Goal: Check status: Check status

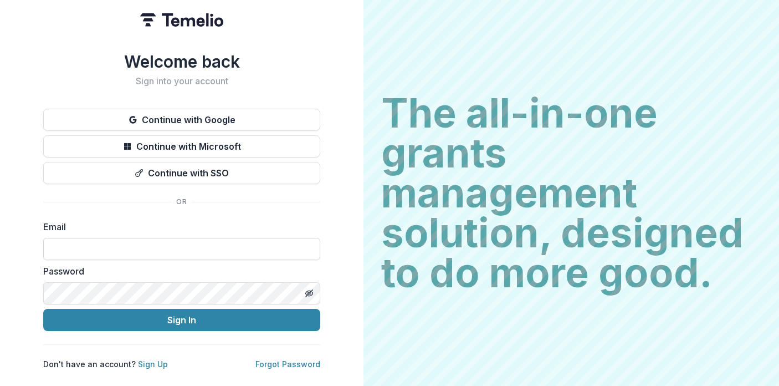
click at [196, 242] on input at bounding box center [181, 249] width 277 height 22
type input "**********"
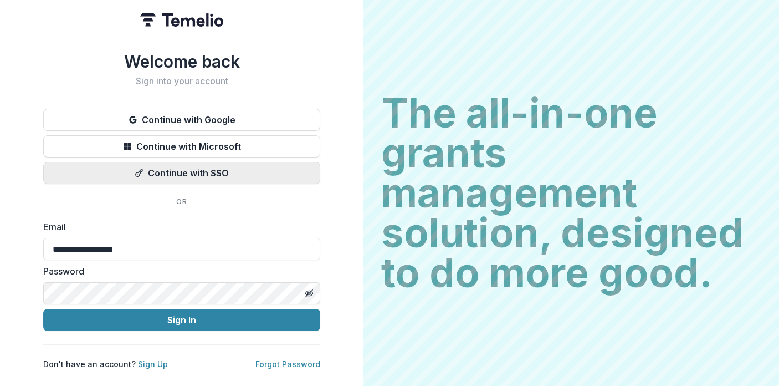
click at [43, 309] on button "Sign In" at bounding box center [181, 320] width 277 height 22
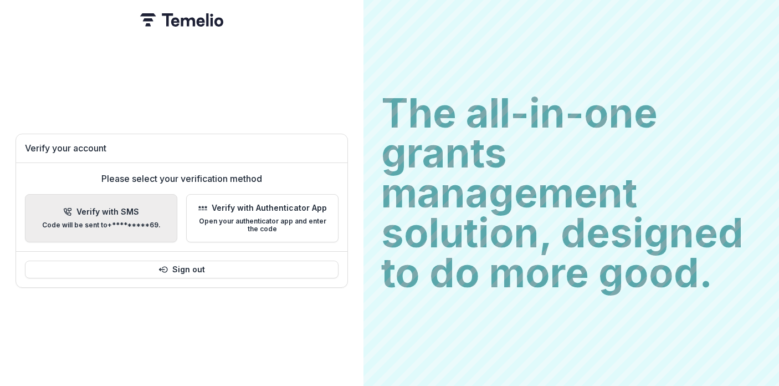
click at [114, 213] on div "Verify with SMS Code will be sent to +*********69 ." at bounding box center [101, 218] width 119 height 22
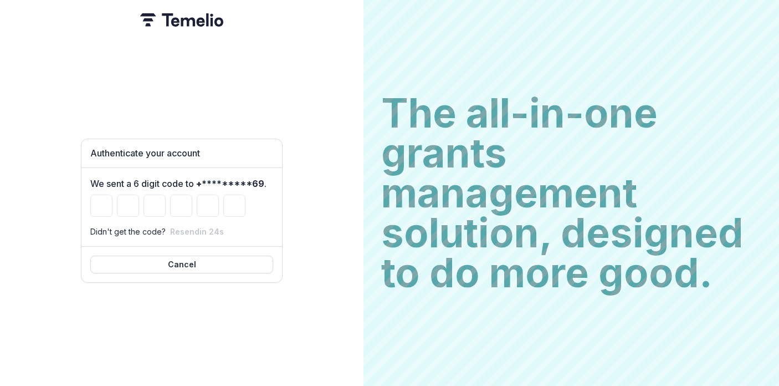
type input "*"
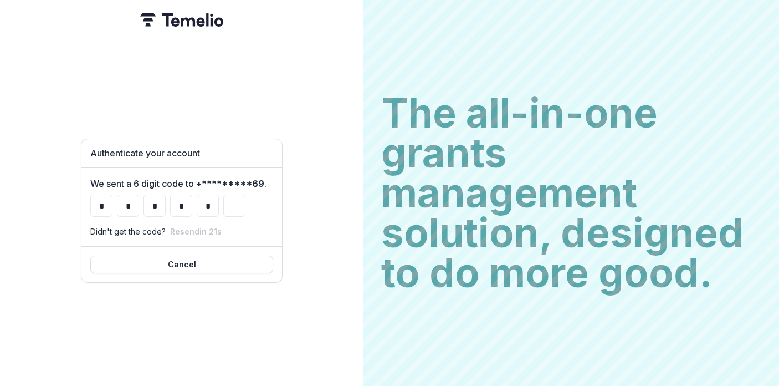
type input "*"
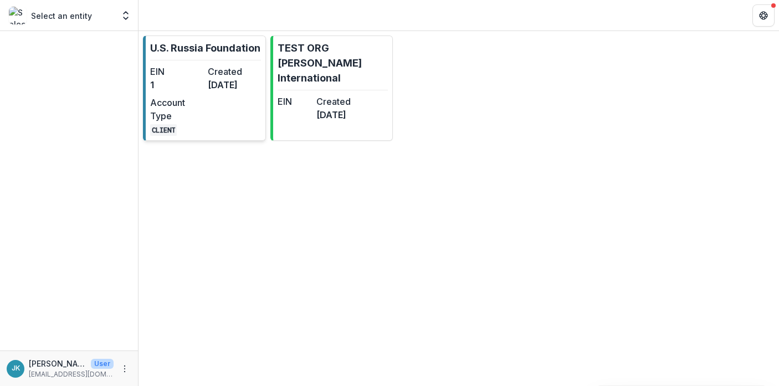
click at [221, 134] on div "EIN 1 Created [DATE] Account Type CLIENT" at bounding box center [205, 100] width 111 height 71
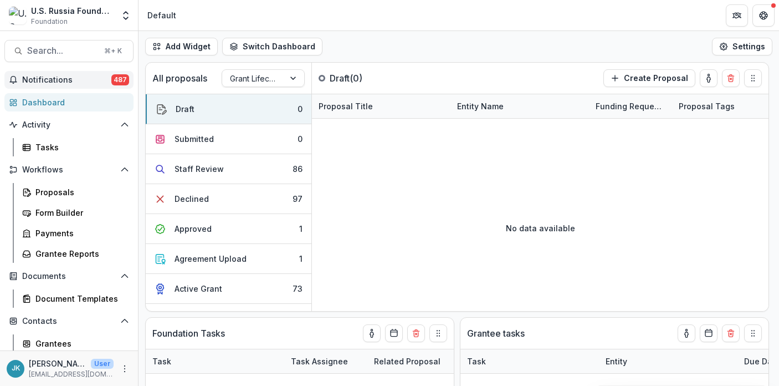
click at [91, 76] on span "Notifications" at bounding box center [66, 79] width 89 height 9
click at [62, 192] on div "Proposals" at bounding box center [79, 192] width 89 height 12
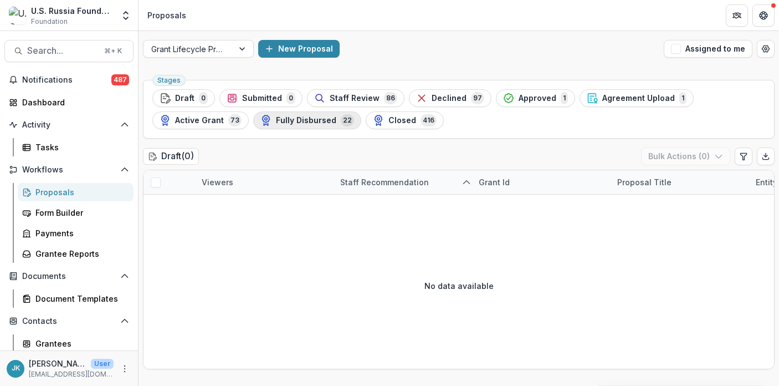
click at [299, 126] on button "Fully Disbursed 22" at bounding box center [307, 120] width 108 height 18
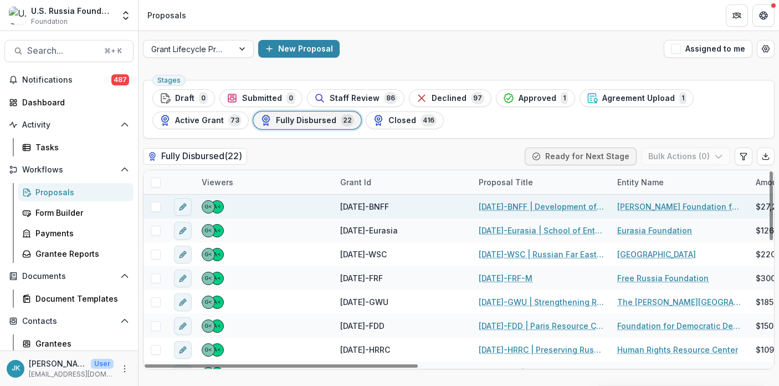
click at [530, 206] on link "[DATE]-BNFF | Development of the Media Studies Program" at bounding box center [541, 207] width 125 height 12
